Goal: Transaction & Acquisition: Purchase product/service

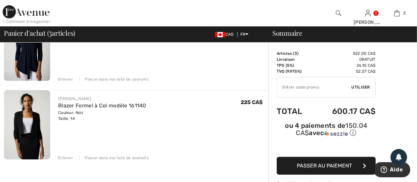
scroll to position [164, 0]
click at [67, 156] on div "Enlever" at bounding box center [65, 157] width 15 height 6
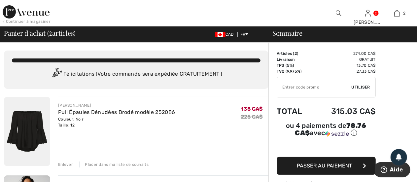
scroll to position [27, 0]
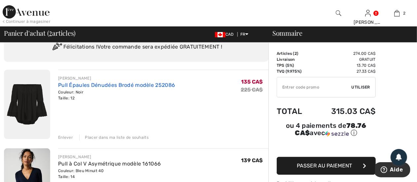
click at [97, 87] on link "Pull Épaules Dénudées Brodé modèle 252086" at bounding box center [116, 85] width 117 height 6
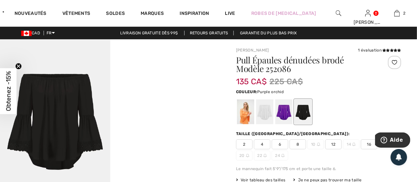
click at [287, 110] on div at bounding box center [283, 111] width 17 height 25
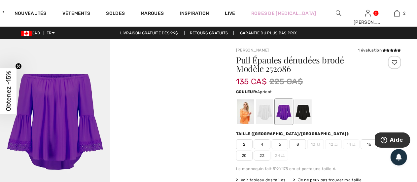
click at [248, 118] on div at bounding box center [245, 111] width 17 height 25
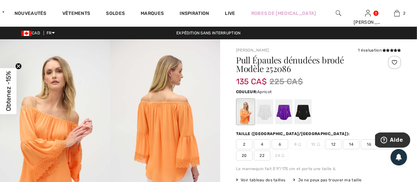
click at [244, 115] on div at bounding box center [245, 111] width 17 height 25
click at [265, 111] on div at bounding box center [264, 111] width 17 height 25
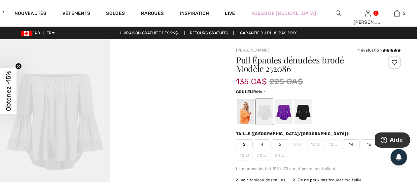
click at [308, 109] on div at bounding box center [303, 111] width 17 height 25
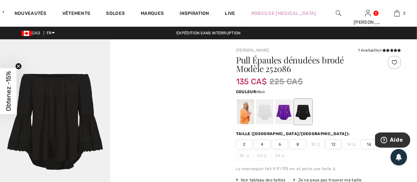
click at [334, 141] on span "12" at bounding box center [333, 144] width 17 height 10
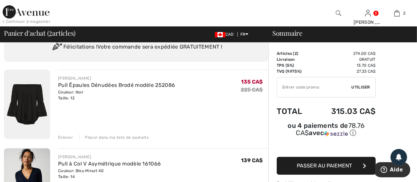
click at [124, 171] on div "Couleur: Bleu Minuit 40 Taille: 14" at bounding box center [109, 174] width 103 height 12
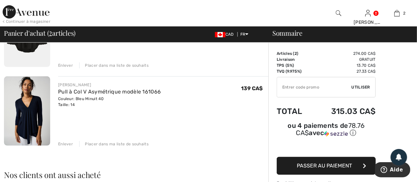
scroll to position [100, 0]
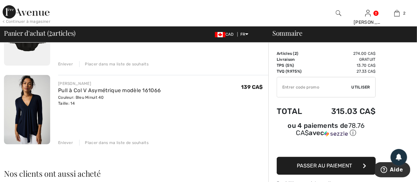
click at [26, 102] on img at bounding box center [27, 109] width 46 height 69
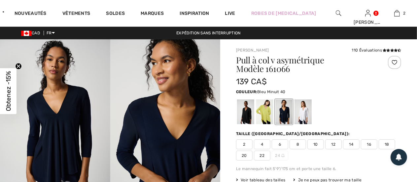
checkbox input "true"
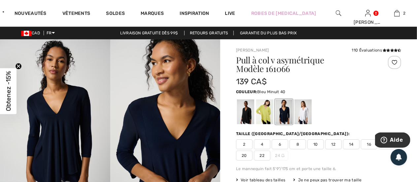
click at [334, 145] on span "12" at bounding box center [333, 144] width 17 height 10
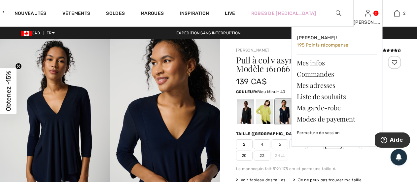
click at [372, 18] on div "Judith Salut, Judith! 195 Points récompense Mes infos Commandes Mes adresses Li…" at bounding box center [367, 13] width 29 height 26
click at [371, 11] on link at bounding box center [368, 13] width 6 height 6
